Goal: Task Accomplishment & Management: Manage account settings

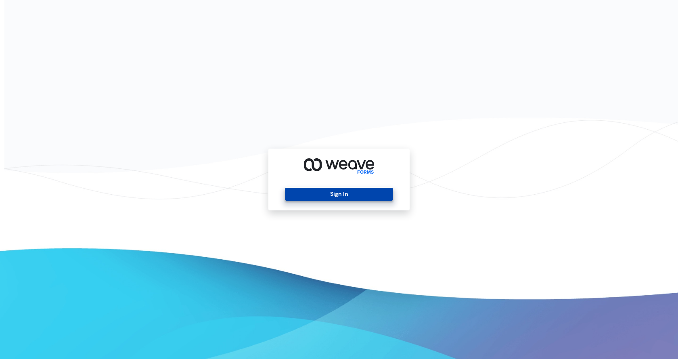
click at [365, 194] on button "Sign In" at bounding box center [339, 194] width 108 height 13
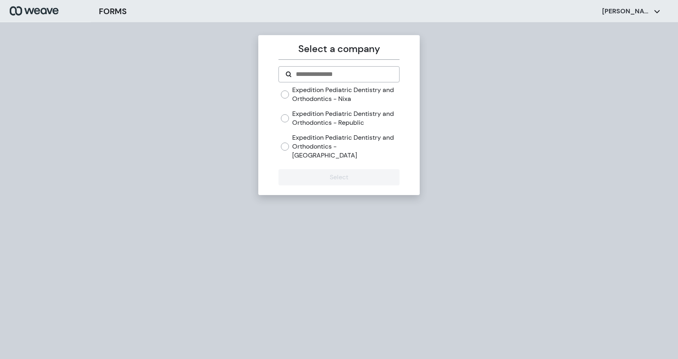
click at [329, 147] on label "Expedition Pediatric Dentistry and Orthodontics - [GEOGRAPHIC_DATA]" at bounding box center [345, 146] width 107 height 26
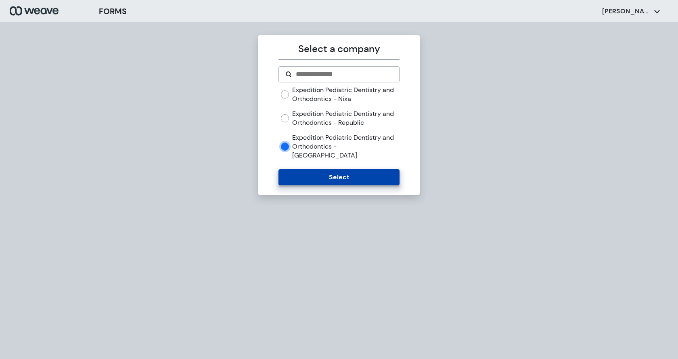
click at [329, 170] on button "Select" at bounding box center [338, 177] width 121 height 16
